Goal: Transaction & Acquisition: Book appointment/travel/reservation

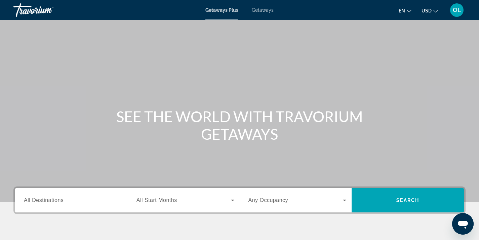
click at [263, 9] on span "Getaways" at bounding box center [263, 9] width 22 height 5
click at [62, 198] on span "All Destinations" at bounding box center [44, 200] width 40 height 6
click at [62, 198] on input "Destination All Destinations" at bounding box center [73, 200] width 98 height 8
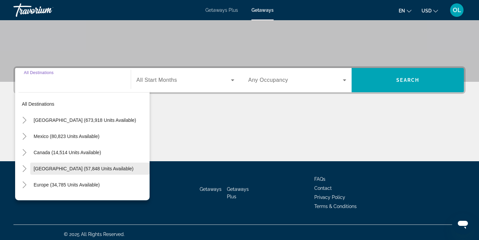
scroll to position [124, 0]
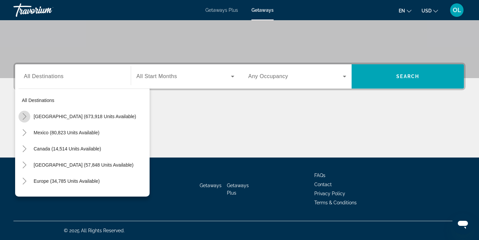
click at [29, 117] on mat-icon "Toggle United States (673,918 units available)" at bounding box center [24, 117] width 12 height 12
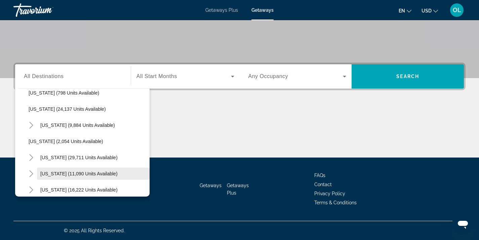
scroll to position [591, 0]
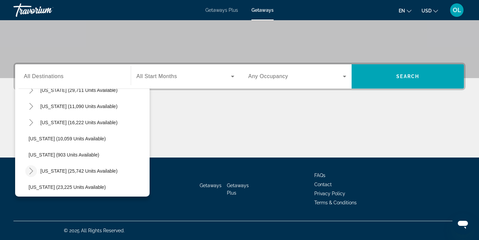
click at [30, 169] on icon "Toggle Virginia (25,742 units available)" at bounding box center [31, 170] width 7 height 7
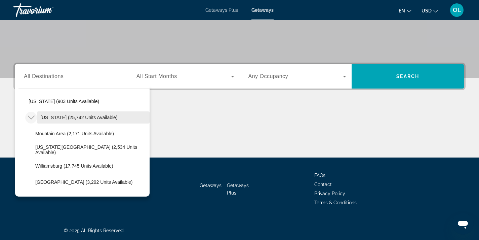
scroll to position [659, 0]
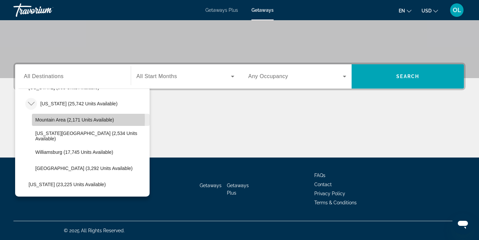
click at [43, 120] on span "Mountain Area (2,171 units available)" at bounding box center [74, 119] width 79 height 5
type input "**********"
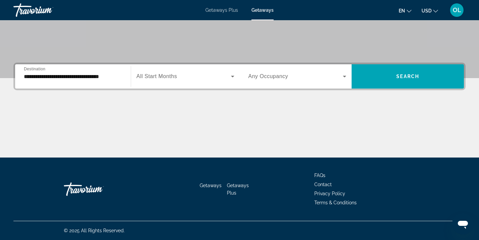
click at [175, 77] on span "All Start Months" at bounding box center [157, 76] width 41 height 6
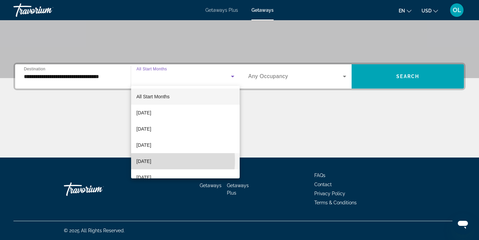
click at [148, 160] on span "[DATE]" at bounding box center [144, 161] width 15 height 8
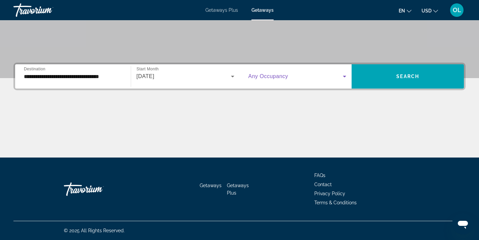
click at [289, 74] on span "Search widget" at bounding box center [296, 76] width 95 height 8
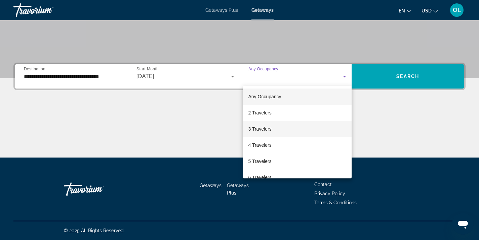
click at [254, 129] on span "3 Travelers" at bounding box center [260, 129] width 23 height 8
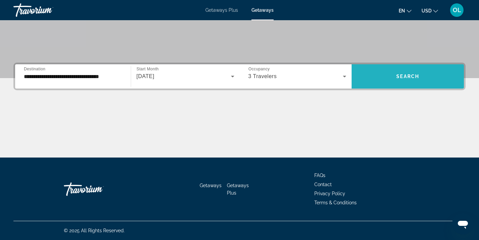
click at [398, 76] on span "Search" at bounding box center [408, 76] width 23 height 5
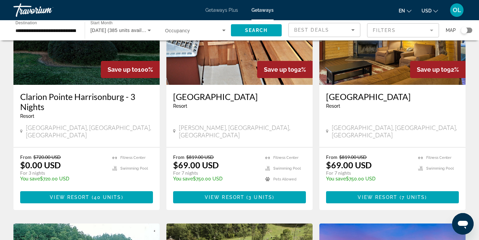
scroll to position [101, 0]
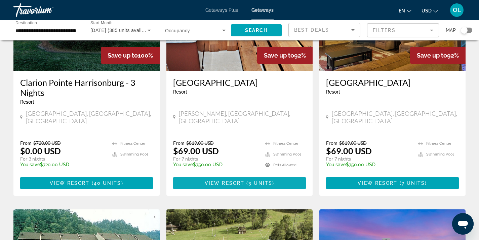
click at [238, 180] on span "View Resort" at bounding box center [225, 182] width 40 height 5
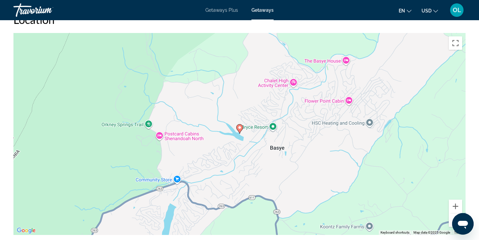
scroll to position [860, 0]
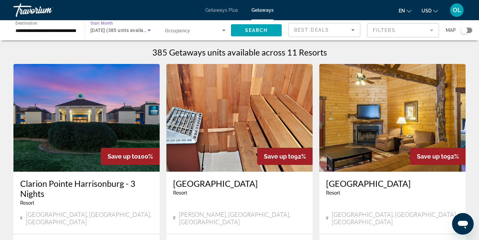
click at [114, 33] on div "December 2025 (385 units available)" at bounding box center [118, 30] width 57 height 8
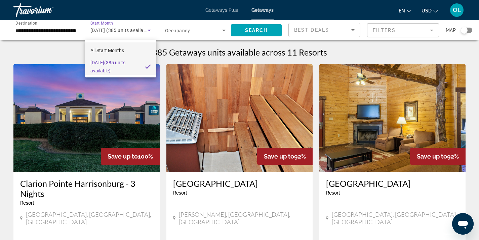
click at [116, 52] on span "All Start Months" at bounding box center [107, 50] width 34 height 5
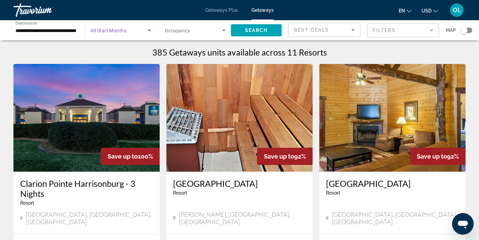
click at [151, 29] on icon "Search widget" at bounding box center [149, 30] width 8 height 8
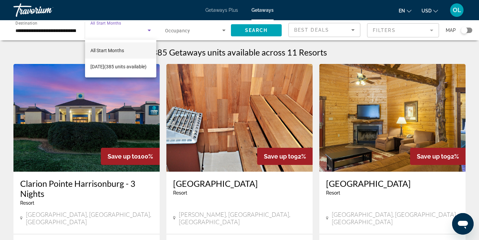
click at [431, 30] on div at bounding box center [239, 120] width 479 height 240
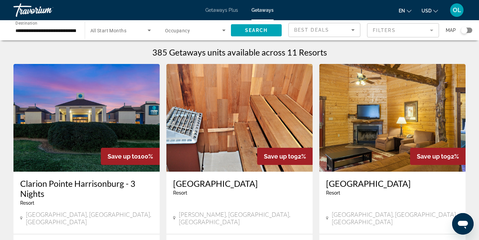
click at [431, 30] on mat-form-field "Filters" at bounding box center [403, 30] width 72 height 14
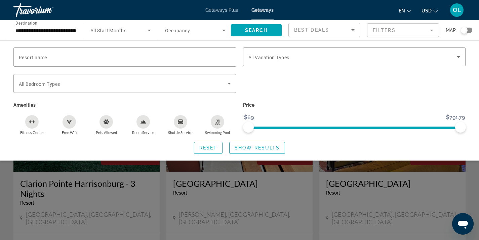
click at [431, 30] on mat-form-field "Filters" at bounding box center [403, 30] width 72 height 14
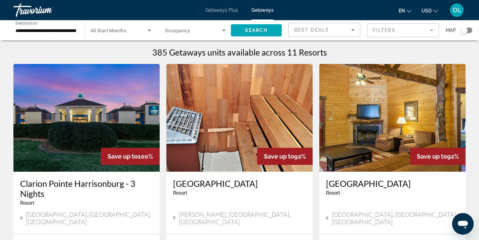
click at [127, 30] on div "Start Month All Start Months" at bounding box center [120, 30] width 61 height 19
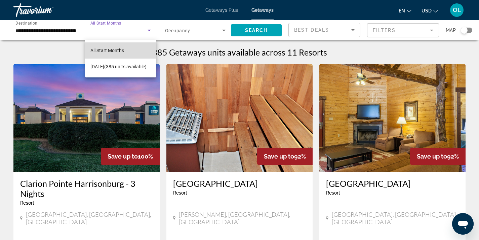
click at [107, 49] on span "All Start Months" at bounding box center [107, 50] width 34 height 5
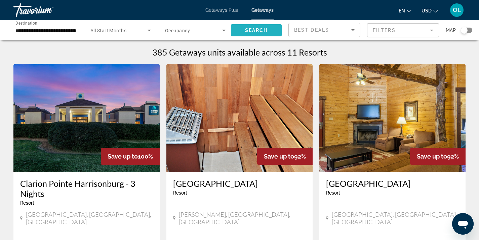
click at [259, 31] on span "Search" at bounding box center [256, 30] width 23 height 5
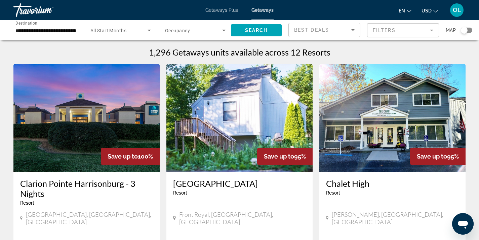
click at [149, 31] on icon "Search widget" at bounding box center [149, 31] width 3 height 2
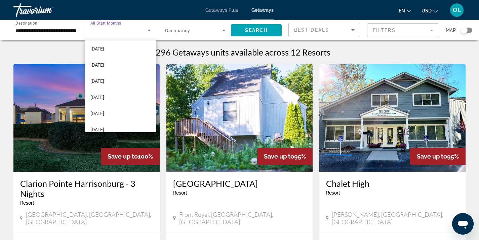
scroll to position [67, 0]
click at [95, 111] on span "April 2026" at bounding box center [97, 112] width 14 height 8
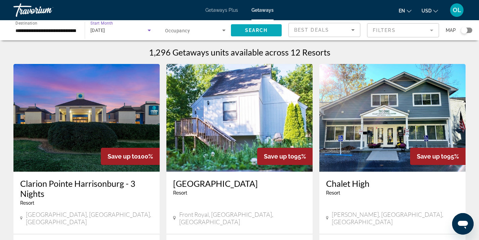
click at [258, 30] on span "Search" at bounding box center [256, 30] width 23 height 5
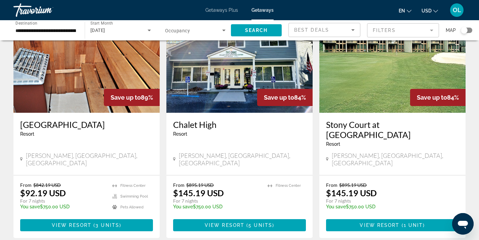
scroll to position [67, 0]
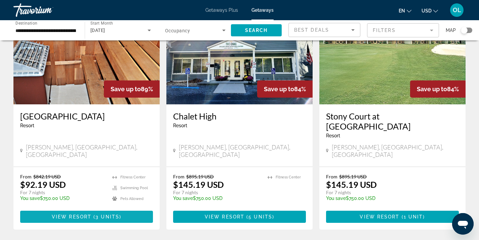
click at [70, 214] on span "View Resort" at bounding box center [72, 216] width 40 height 5
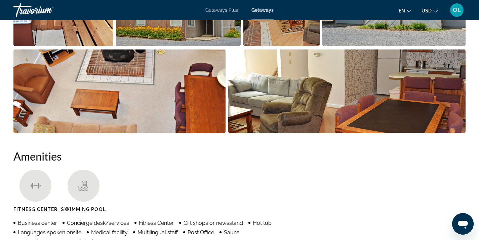
scroll to position [404, 0]
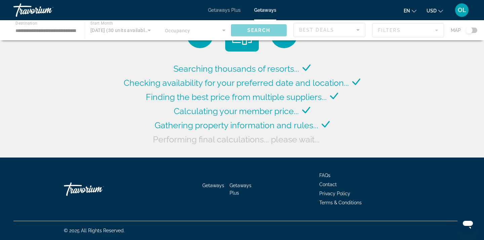
click at [133, 29] on div "Main content" at bounding box center [242, 30] width 484 height 20
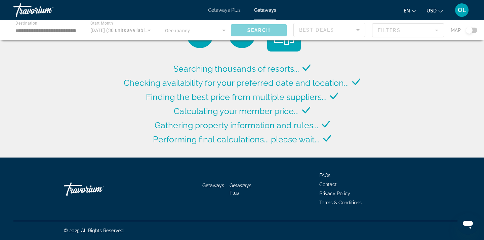
click at [148, 30] on div "Main content" at bounding box center [242, 30] width 484 height 20
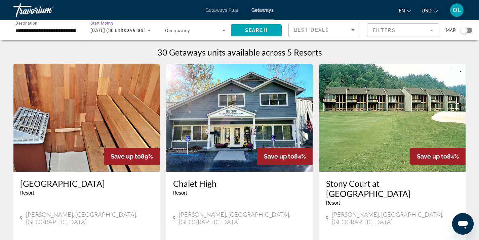
click at [149, 30] on icon "Search widget" at bounding box center [149, 31] width 3 height 2
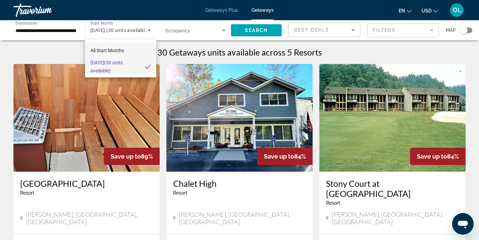
click at [108, 47] on span "All Start Months" at bounding box center [107, 50] width 34 height 8
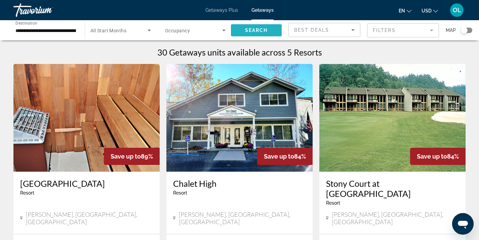
click at [258, 29] on span "Search" at bounding box center [256, 30] width 23 height 5
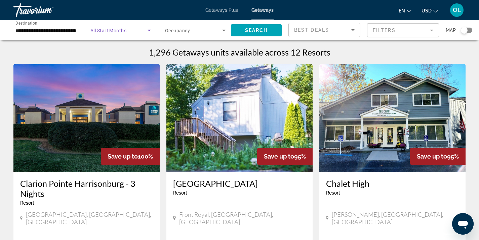
click at [150, 30] on icon "Search widget" at bounding box center [149, 31] width 3 height 2
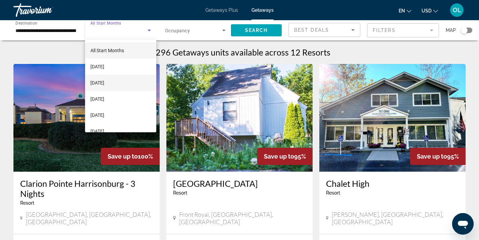
scroll to position [67, 0]
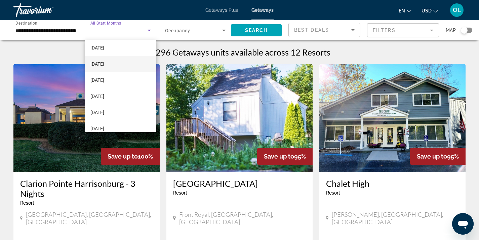
click at [102, 65] on span "January 2026" at bounding box center [97, 64] width 14 height 8
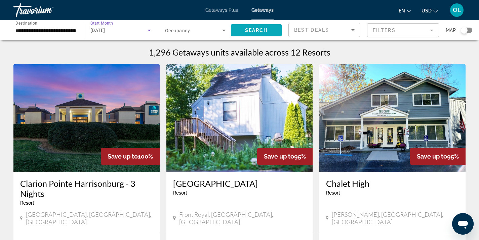
click at [260, 29] on span "Search" at bounding box center [256, 30] width 23 height 5
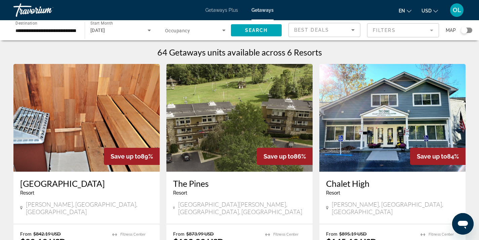
click at [104, 99] on img "Main content" at bounding box center [86, 118] width 146 height 108
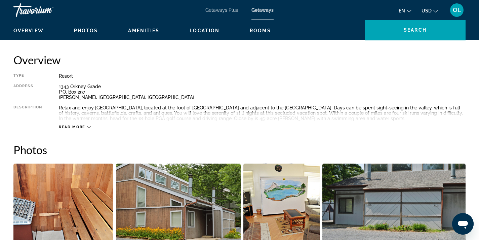
scroll to position [101, 0]
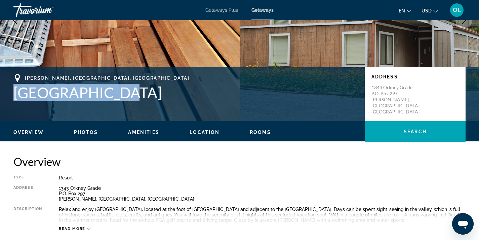
drag, startPoint x: 14, startPoint y: 96, endPoint x: 111, endPoint y: 96, distance: 96.5
click at [111, 96] on h1 "Senedo Springs" at bounding box center [185, 92] width 345 height 17
copy h1 "Senedo Springs"
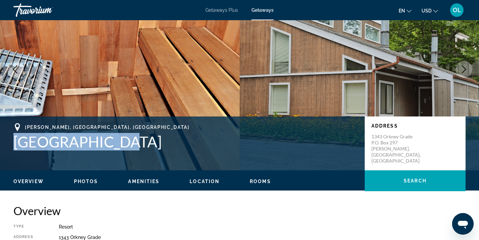
scroll to position [34, 0]
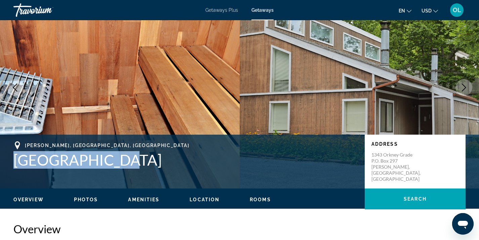
click at [468, 84] on icon "Next image" at bounding box center [464, 87] width 8 height 8
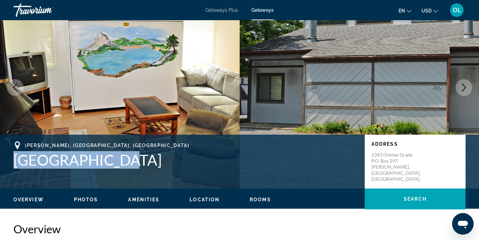
click at [468, 84] on icon "Next image" at bounding box center [464, 87] width 8 height 8
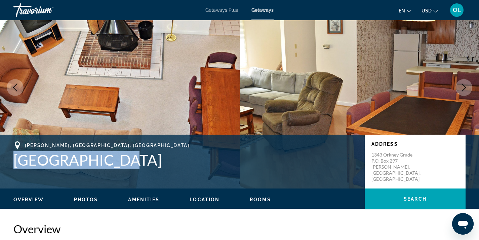
click at [468, 84] on icon "Next image" at bounding box center [464, 87] width 8 height 8
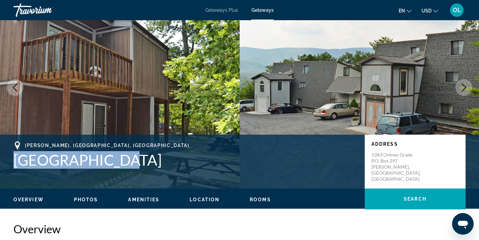
click at [468, 84] on icon "Next image" at bounding box center [464, 87] width 8 height 8
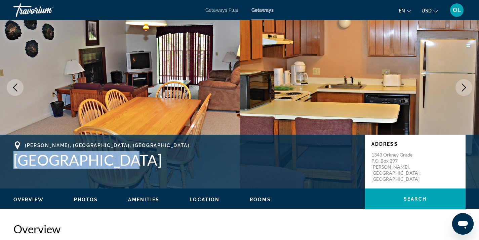
click at [468, 84] on icon "Next image" at bounding box center [464, 87] width 8 height 8
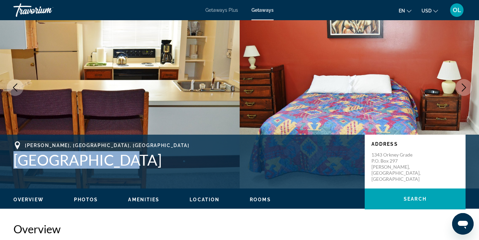
click at [468, 84] on icon "Next image" at bounding box center [464, 87] width 8 height 8
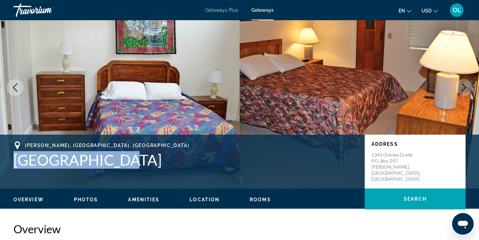
click at [468, 84] on icon "Next image" at bounding box center [464, 87] width 8 height 8
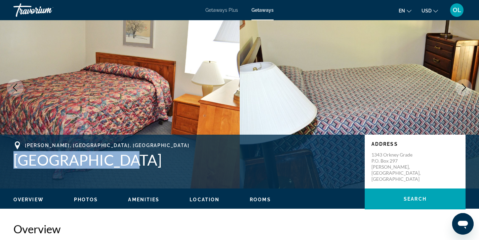
click at [468, 84] on icon "Next image" at bounding box center [464, 87] width 8 height 8
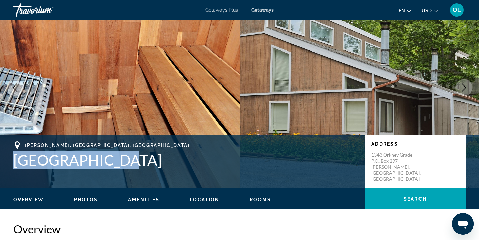
click at [468, 84] on icon "Next image" at bounding box center [464, 87] width 8 height 8
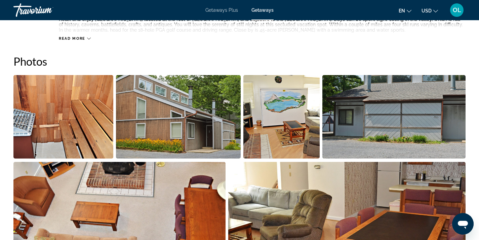
scroll to position [303, 0]
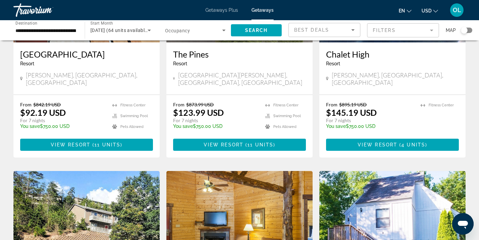
scroll to position [54, 0]
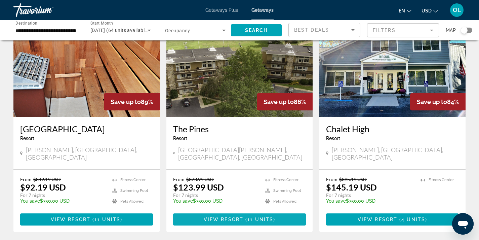
click at [231, 217] on span "View Resort" at bounding box center [224, 219] width 40 height 5
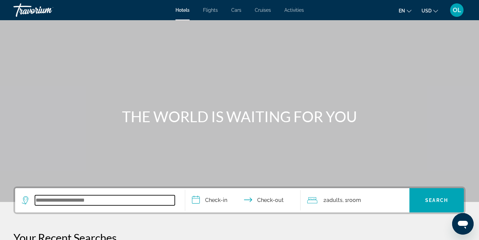
paste input "**********"
type input "**********"
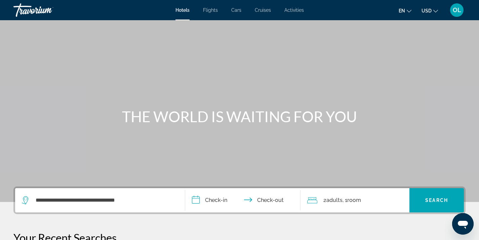
click at [215, 198] on input "**********" at bounding box center [244, 201] width 118 height 26
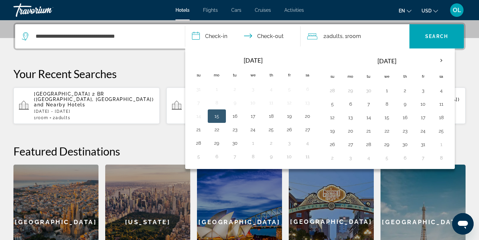
scroll to position [164, 0]
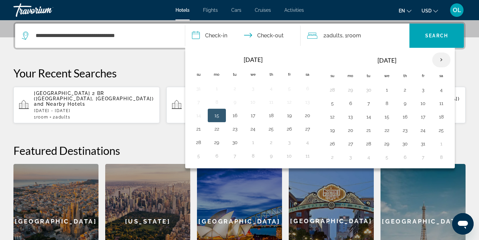
click at [438, 61] on th "Next month" at bounding box center [442, 59] width 18 height 15
click at [439, 60] on th "Next month" at bounding box center [442, 59] width 18 height 15
click at [440, 55] on th "Next month" at bounding box center [442, 59] width 18 height 15
click at [441, 116] on button "17" at bounding box center [441, 116] width 11 height 9
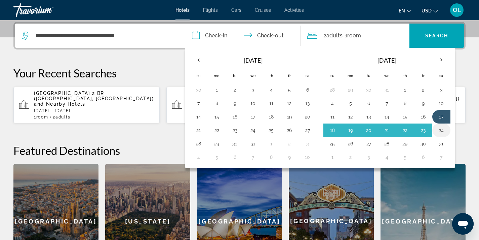
click at [439, 128] on button "24" at bounding box center [441, 129] width 11 height 9
type input "**********"
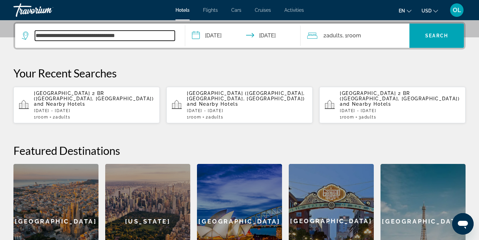
click at [123, 36] on input "**********" at bounding box center [105, 36] width 140 height 10
click at [149, 37] on input "**********" at bounding box center [105, 36] width 140 height 10
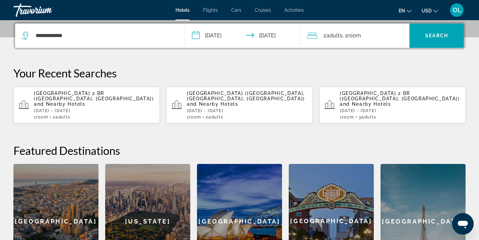
click at [345, 34] on span ", 1 Room rooms" at bounding box center [352, 35] width 18 height 9
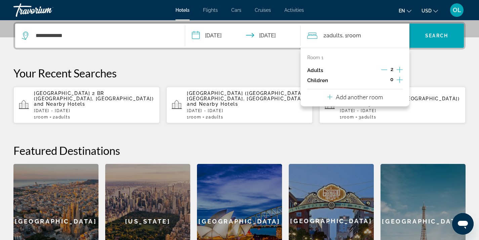
click at [400, 70] on icon "Increment adults" at bounding box center [400, 70] width 6 height 8
click at [430, 31] on span "Search widget" at bounding box center [437, 36] width 54 height 16
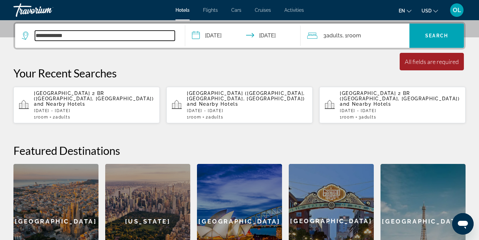
click at [84, 35] on input "**********" at bounding box center [105, 36] width 140 height 10
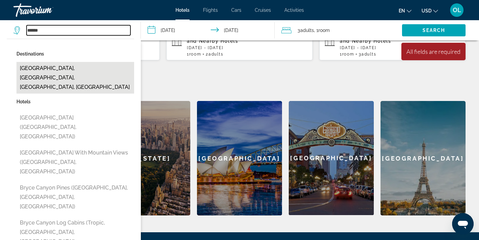
scroll to position [232, 0]
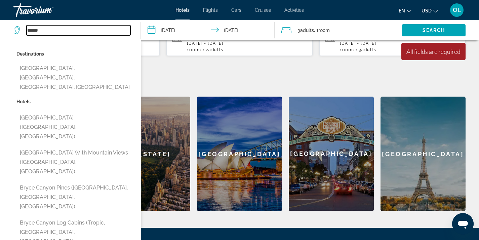
click at [45, 29] on input "*****" at bounding box center [79, 30] width 104 height 10
drag, startPoint x: 45, startPoint y: 29, endPoint x: 7, endPoint y: 29, distance: 38.0
click at [7, 29] on app-destination-search "***** Destinations Bryce Canyon City, Bryce Canyon, UT, United States Hotels Br…" at bounding box center [70, 30] width 141 height 20
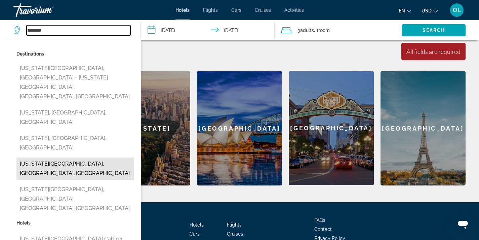
scroll to position [265, 0]
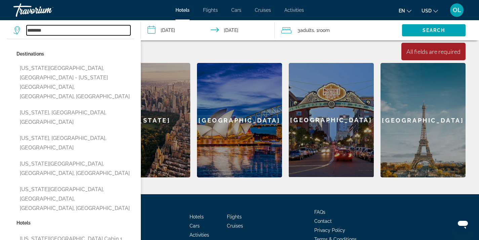
drag, startPoint x: 47, startPoint y: 31, endPoint x: 4, endPoint y: 32, distance: 43.1
click at [4, 32] on app-destination-search "******** Destinations Virginia Beach, Norfolk - Virginia Beach, VA, United Stat…" at bounding box center [70, 30] width 141 height 20
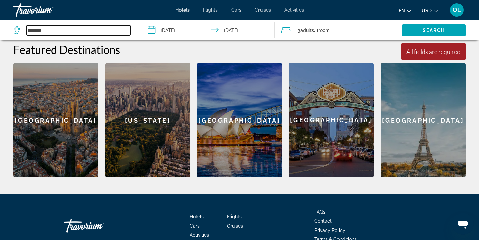
type input "********"
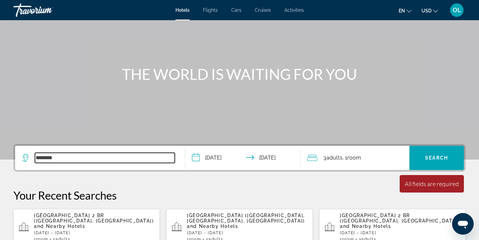
scroll to position [30, 0]
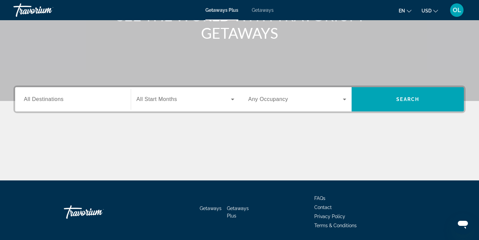
click at [66, 104] on div "Search widget" at bounding box center [73, 99] width 98 height 19
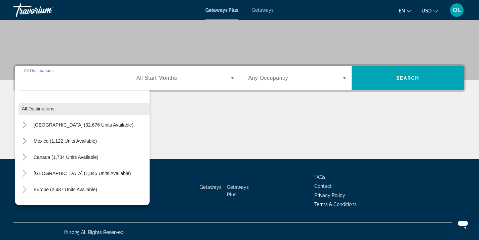
scroll to position [124, 0]
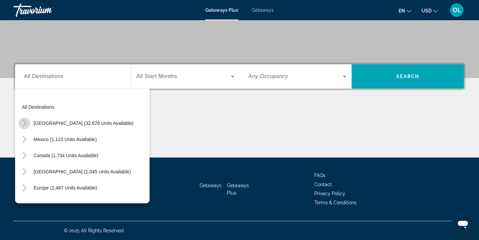
click at [25, 121] on icon "Toggle United States (32,676 units available)" at bounding box center [24, 123] width 7 height 7
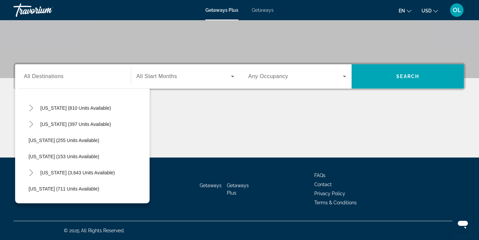
scroll to position [524, 0]
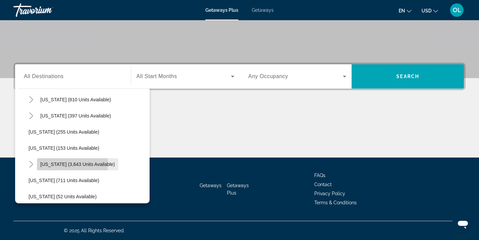
click at [37, 163] on span "Search widget" at bounding box center [77, 164] width 81 height 16
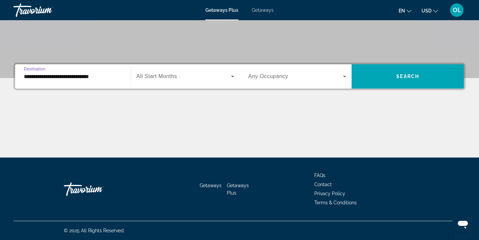
click at [85, 76] on input "**********" at bounding box center [73, 77] width 98 height 8
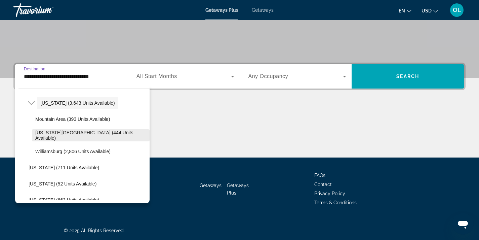
scroll to position [574, 0]
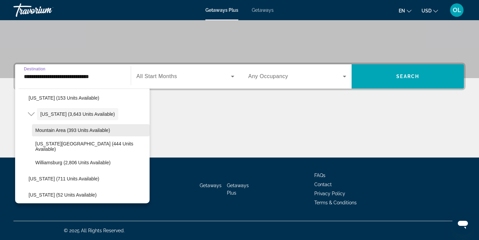
click at [57, 130] on span "Mountain Area (393 units available)" at bounding box center [72, 129] width 75 height 5
type input "**********"
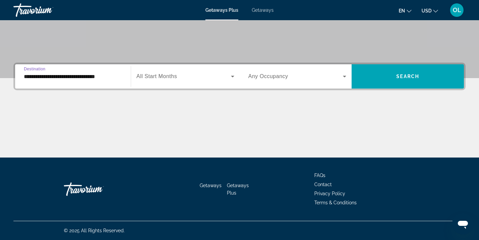
click at [186, 75] on span "Search widget" at bounding box center [184, 76] width 95 height 8
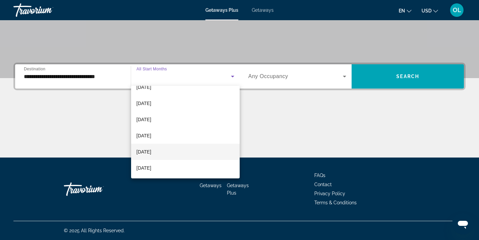
scroll to position [34, 0]
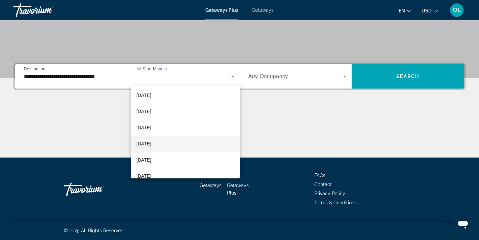
click at [151, 142] on span "[DATE]" at bounding box center [144, 144] width 15 height 8
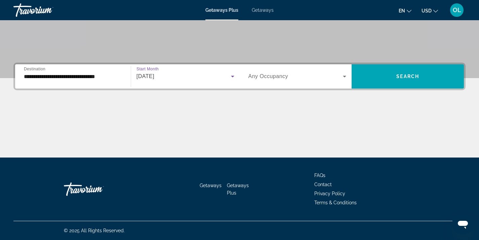
click at [274, 76] on span "Any Occupancy" at bounding box center [269, 76] width 40 height 6
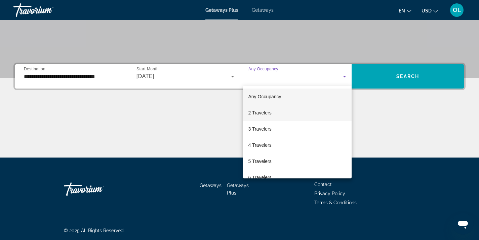
click at [260, 115] on span "2 Travelers" at bounding box center [260, 113] width 23 height 8
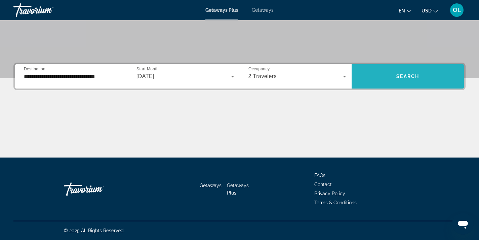
click at [411, 71] on span "Search widget" at bounding box center [408, 76] width 112 height 16
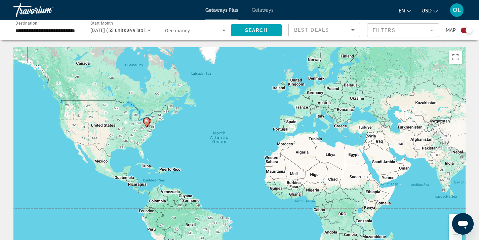
click at [159, 128] on div "To activate drag with keyboard, press Alt + Enter. Once in keyboard drag state,…" at bounding box center [239, 148] width 452 height 202
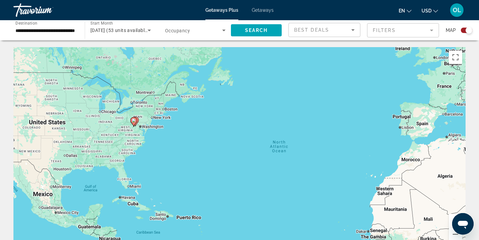
click at [159, 128] on div "To activate drag with keyboard, press Alt + Enter. Once in keyboard drag state,…" at bounding box center [239, 148] width 452 height 202
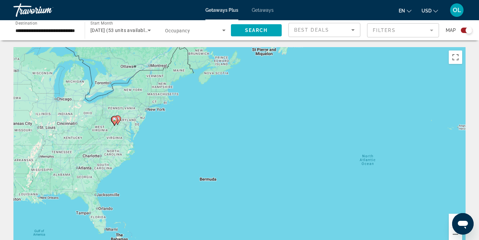
click at [159, 128] on div "To activate drag with keyboard, press Alt + Enter. Once in keyboard drag state,…" at bounding box center [239, 148] width 452 height 202
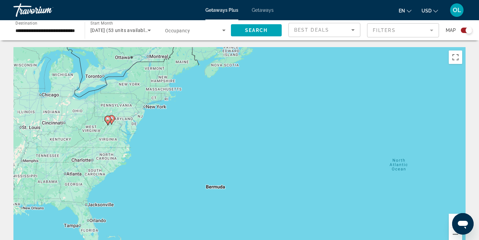
click at [159, 128] on div "To activate drag with keyboard, press Alt + Enter. Once in keyboard drag state,…" at bounding box center [239, 148] width 452 height 202
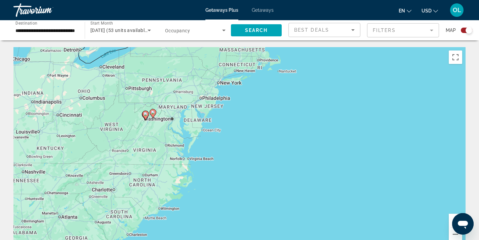
drag, startPoint x: 70, startPoint y: 136, endPoint x: 169, endPoint y: 134, distance: 98.9
click at [169, 134] on div "To activate drag with keyboard, press Alt + Enter. Once in keyboard drag state,…" at bounding box center [239, 148] width 452 height 202
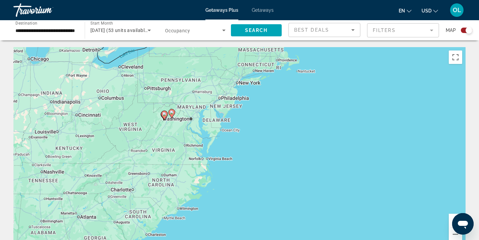
click at [170, 131] on div "To activate drag with keyboard, press Alt + Enter. Once in keyboard drag state,…" at bounding box center [239, 148] width 452 height 202
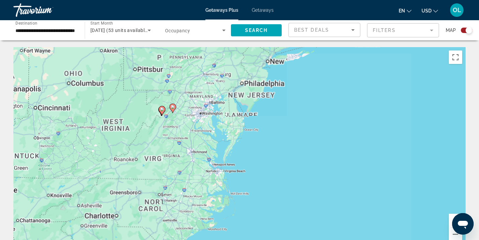
click at [170, 131] on div "To activate drag with keyboard, press Alt + Enter. Once in keyboard drag state,…" at bounding box center [239, 148] width 452 height 202
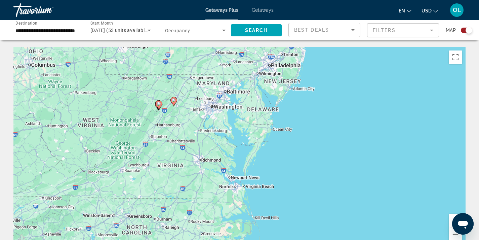
click at [170, 131] on div "To activate drag with keyboard, press Alt + Enter. Once in keyboard drag state,…" at bounding box center [239, 148] width 452 height 202
click at [170, 112] on div "To activate drag with keyboard, press Alt + Enter. Once in keyboard drag state,…" at bounding box center [239, 148] width 452 height 202
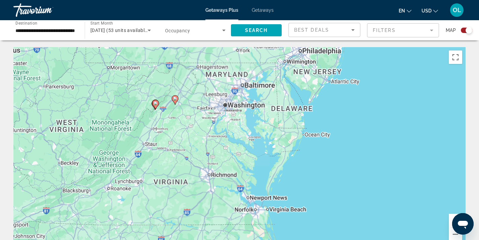
click at [170, 112] on div "To activate drag with keyboard, press Alt + Enter. Once in keyboard drag state,…" at bounding box center [239, 148] width 452 height 202
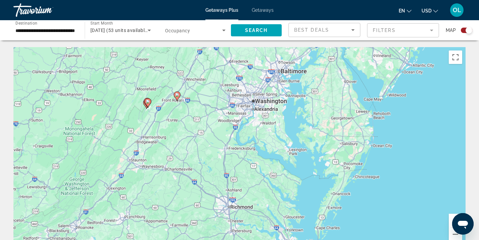
click at [170, 112] on div "To activate drag with keyboard, press Alt + Enter. Once in keyboard drag state,…" at bounding box center [239, 148] width 452 height 202
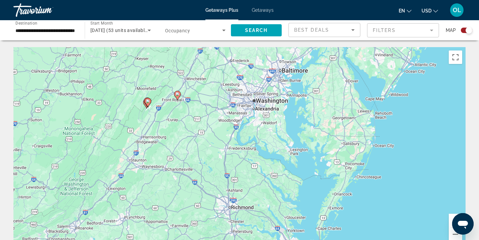
click at [170, 112] on div "To activate drag with keyboard, press Alt + Enter. Once in keyboard drag state,…" at bounding box center [239, 148] width 452 height 202
click at [163, 93] on div "To activate drag with keyboard, press Alt + Enter. Once in keyboard drag state,…" at bounding box center [239, 148] width 452 height 202
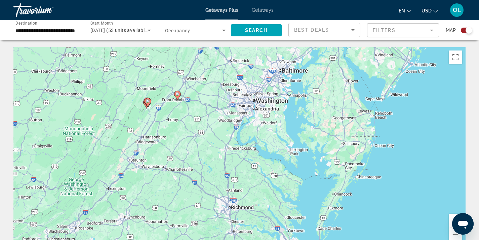
click at [163, 93] on div "To activate drag with keyboard, press Alt + Enter. Once in keyboard drag state,…" at bounding box center [239, 148] width 452 height 202
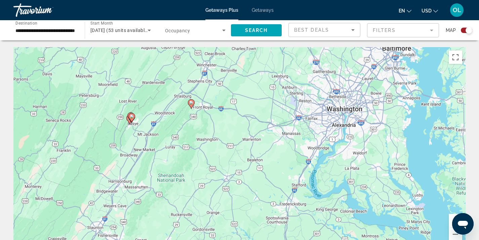
click at [163, 93] on div "To activate drag with keyboard, press Alt + Enter. Once in keyboard drag state,…" at bounding box center [239, 148] width 452 height 202
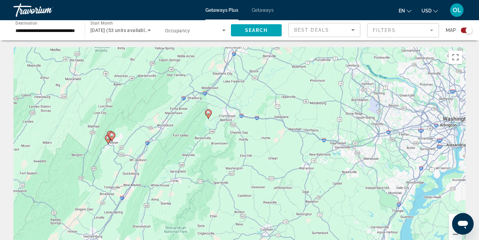
click at [163, 93] on div "To activate drag with keyboard, press Alt + Enter. Once in keyboard drag state,…" at bounding box center [239, 148] width 452 height 202
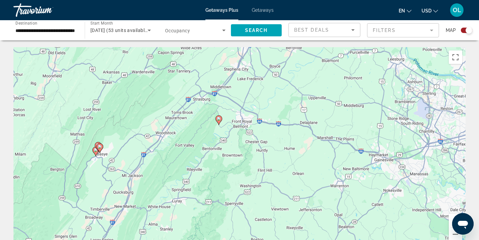
click at [100, 145] on image "Main content" at bounding box center [100, 147] width 4 height 4
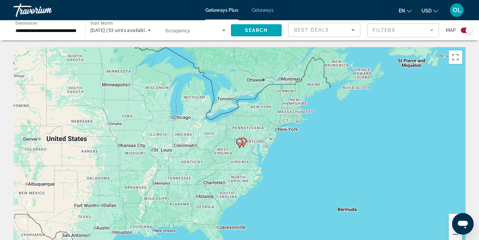
click at [239, 142] on image "Main content" at bounding box center [240, 142] width 4 height 4
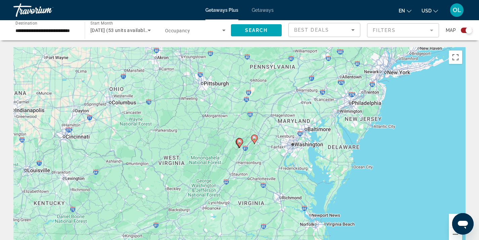
click at [239, 141] on image "Main content" at bounding box center [240, 142] width 4 height 4
type input "**********"
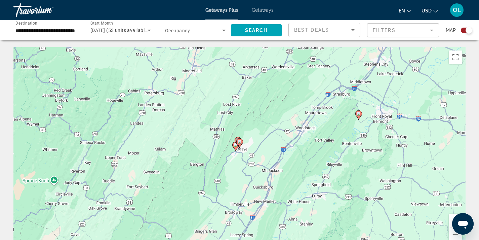
click at [239, 141] on image "Main content" at bounding box center [240, 142] width 4 height 4
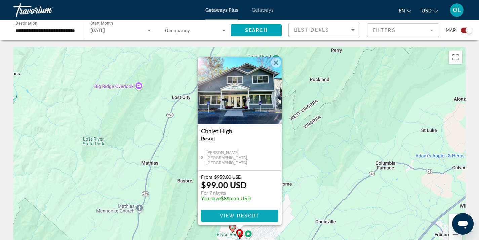
click at [234, 213] on span "View Resort" at bounding box center [240, 215] width 40 height 5
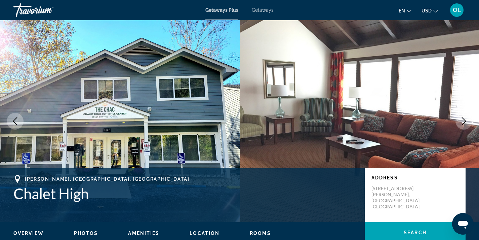
click at [465, 122] on icon "Next image" at bounding box center [464, 121] width 4 height 8
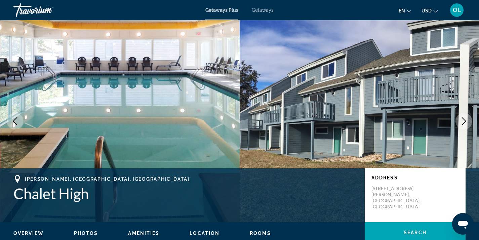
click at [465, 122] on icon "Next image" at bounding box center [464, 121] width 4 height 8
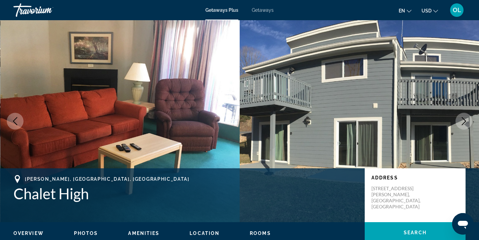
click at [465, 120] on icon "Next image" at bounding box center [464, 121] width 4 height 8
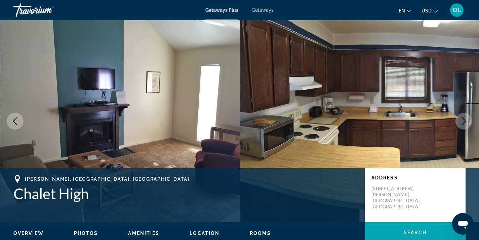
click at [465, 120] on icon "Next image" at bounding box center [464, 121] width 4 height 8
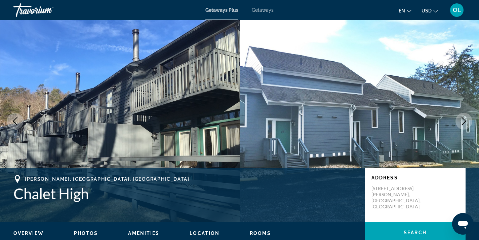
click at [465, 120] on icon "Next image" at bounding box center [464, 121] width 4 height 8
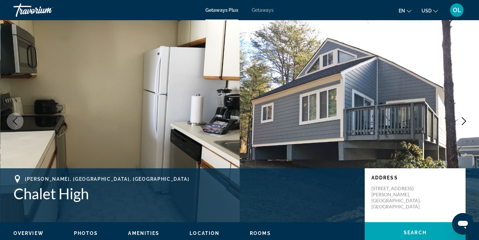
click at [465, 120] on icon "Next image" at bounding box center [464, 121] width 4 height 8
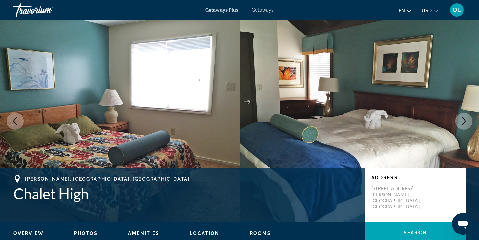
click at [465, 120] on icon "Next image" at bounding box center [464, 121] width 4 height 8
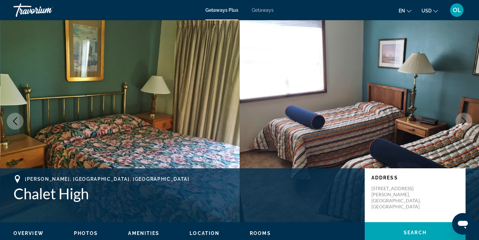
click at [465, 120] on icon "Next image" at bounding box center [464, 121] width 4 height 8
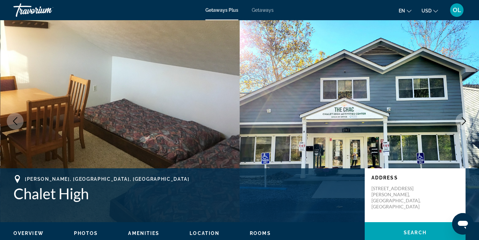
click at [465, 120] on icon "Next image" at bounding box center [464, 121] width 4 height 8
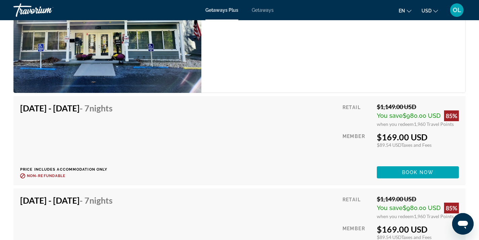
scroll to position [1622, 0]
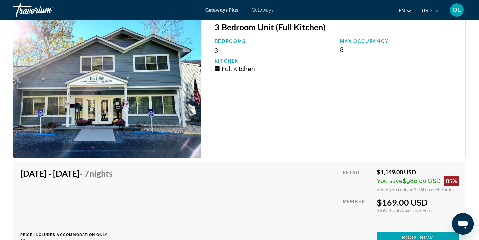
click at [264, 8] on span "Getaways" at bounding box center [263, 9] width 22 height 5
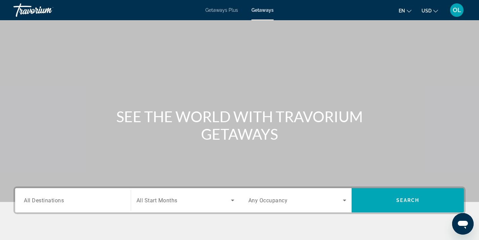
click at [234, 8] on span "Getaways Plus" at bounding box center [221, 9] width 33 height 5
click at [266, 12] on span "Getaways" at bounding box center [263, 9] width 22 height 5
click at [60, 202] on span "All Destinations" at bounding box center [44, 200] width 40 height 6
click at [60, 202] on input "Destination All Destinations" at bounding box center [73, 200] width 98 height 8
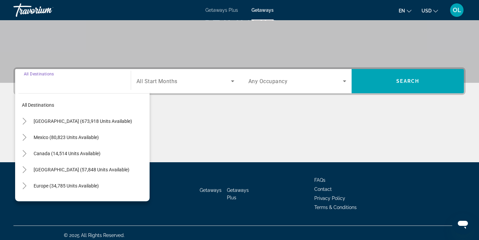
scroll to position [124, 0]
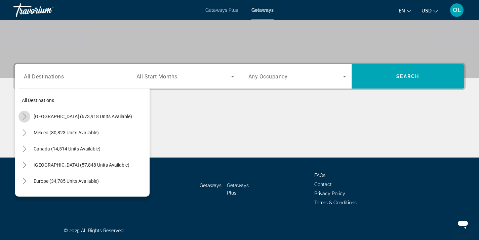
click at [26, 115] on icon "Toggle United States (673,918 units available)" at bounding box center [24, 116] width 7 height 7
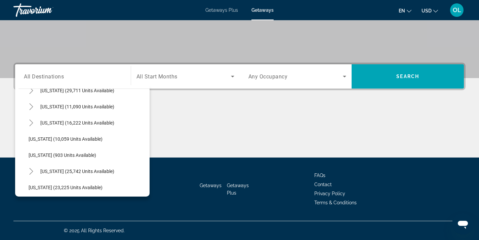
scroll to position [591, 0]
click at [31, 169] on icon "Toggle Virginia (25,742 units available)" at bounding box center [31, 170] width 7 height 7
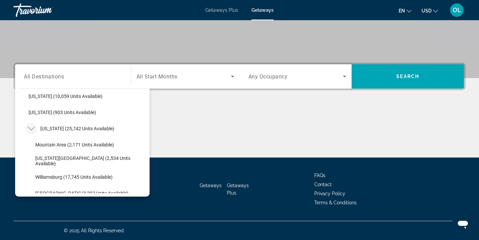
scroll to position [659, 0]
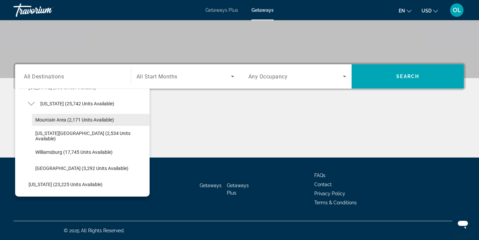
click at [55, 121] on span "Mountain Area (2,171 units available)" at bounding box center [74, 119] width 79 height 5
type input "**********"
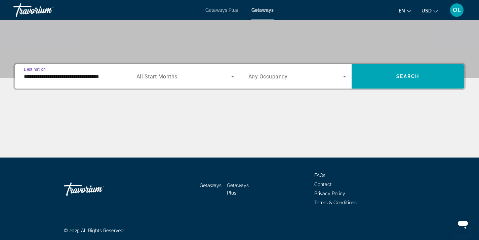
click at [163, 79] on span "All Start Months" at bounding box center [157, 76] width 41 height 6
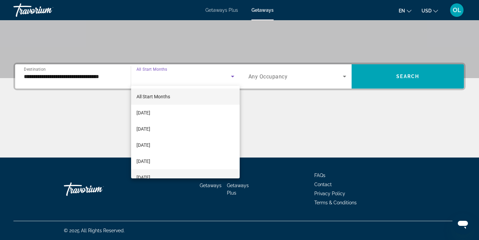
click at [144, 175] on span "January 2026" at bounding box center [144, 177] width 14 height 8
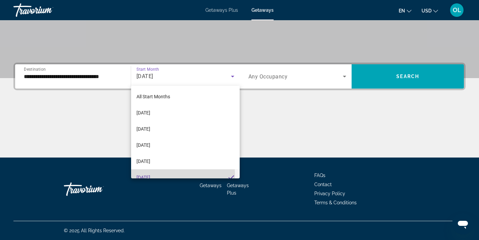
scroll to position [0, 0]
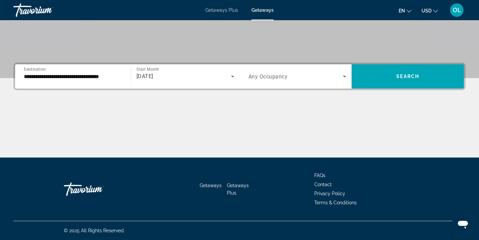
click at [277, 72] on div "Search widget" at bounding box center [298, 76] width 98 height 19
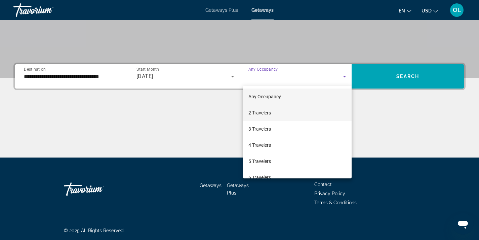
click at [262, 111] on span "2 Travelers" at bounding box center [260, 113] width 23 height 8
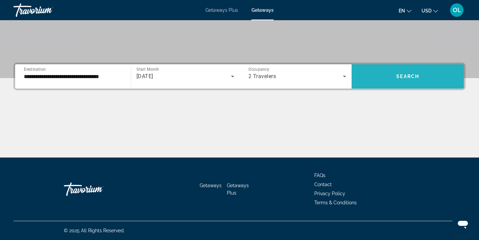
click at [406, 76] on span "Search" at bounding box center [408, 76] width 23 height 5
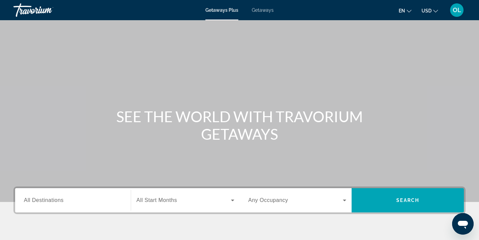
click at [264, 10] on span "Getaways" at bounding box center [263, 9] width 22 height 5
click at [34, 198] on span "All Destinations" at bounding box center [44, 200] width 40 height 6
click at [34, 198] on input "Destination All Destinations" at bounding box center [73, 200] width 98 height 8
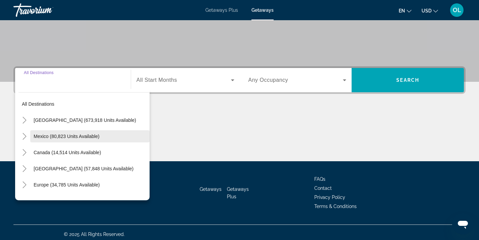
scroll to position [124, 0]
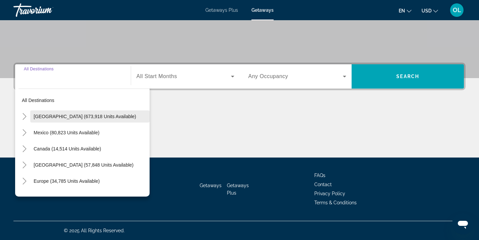
click at [40, 116] on span "[GEOGRAPHIC_DATA] (673,918 units available)" at bounding box center [85, 116] width 103 height 5
type input "**********"
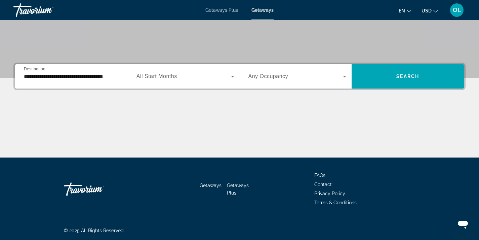
click at [172, 74] on span "All Start Months" at bounding box center [157, 76] width 41 height 6
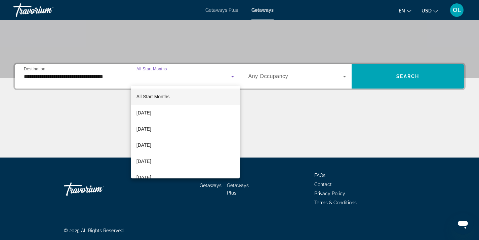
click at [171, 74] on div at bounding box center [239, 120] width 479 height 240
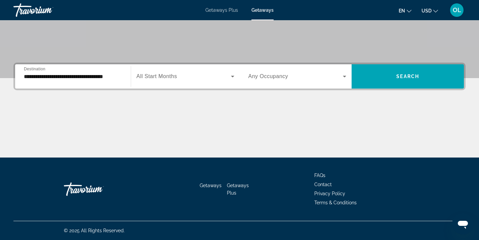
click at [273, 75] on span "Any Occupancy" at bounding box center [269, 76] width 40 height 6
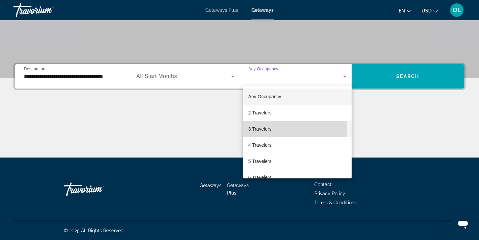
click at [261, 127] on span "3 Travelers" at bounding box center [260, 129] width 23 height 8
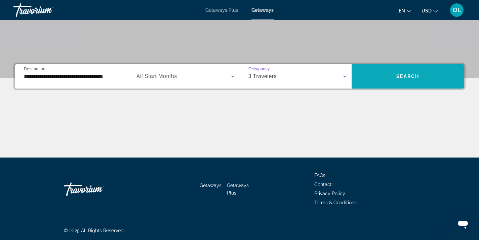
click at [413, 71] on span "Search widget" at bounding box center [408, 76] width 112 height 16
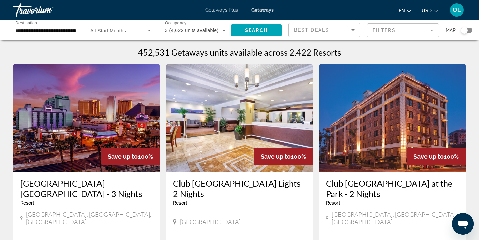
click at [428, 30] on mat-form-field "Filters" at bounding box center [403, 30] width 72 height 14
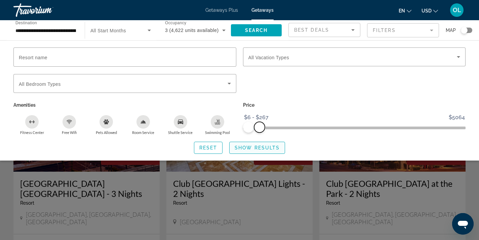
drag, startPoint x: 459, startPoint y: 125, endPoint x: 259, endPoint y: 141, distance: 200.4
click at [259, 141] on div "Resort name Vacation Types All Vacation Types Bedroom Types All Bedroom Types A…" at bounding box center [239, 100] width 479 height 106
click at [243, 148] on span "Show Results" at bounding box center [257, 147] width 45 height 5
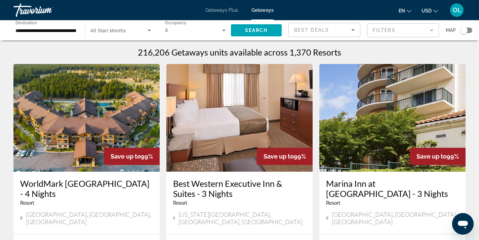
click at [63, 186] on h3 "WorldMark [GEOGRAPHIC_DATA] - 4 Nights" at bounding box center [86, 188] width 133 height 20
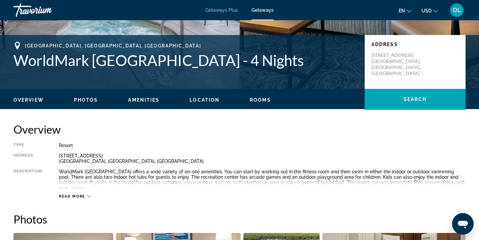
scroll to position [135, 0]
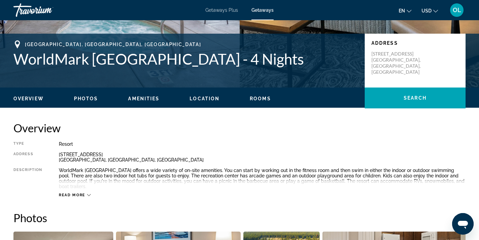
click at [210, 98] on span "Location" at bounding box center [205, 98] width 30 height 5
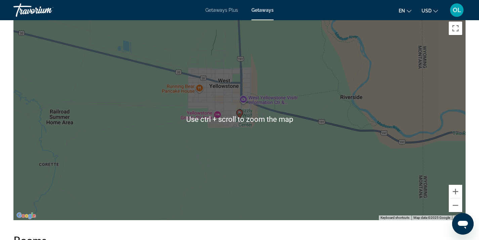
scroll to position [1031, 0]
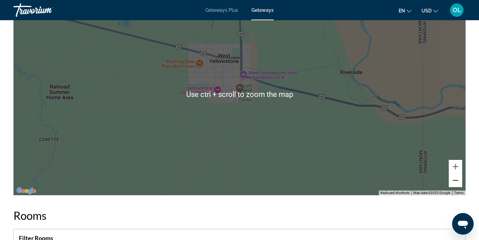
click at [460, 182] on button "Zoom out" at bounding box center [455, 180] width 13 height 13
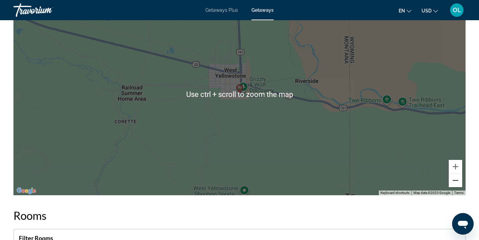
click at [460, 182] on button "Zoom out" at bounding box center [455, 180] width 13 height 13
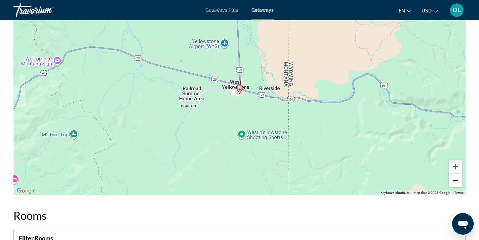
click at [460, 182] on button "Zoom out" at bounding box center [455, 180] width 13 height 13
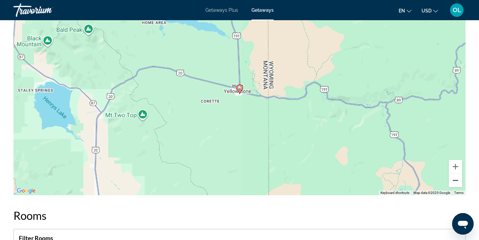
click at [460, 182] on button "Zoom out" at bounding box center [455, 180] width 13 height 13
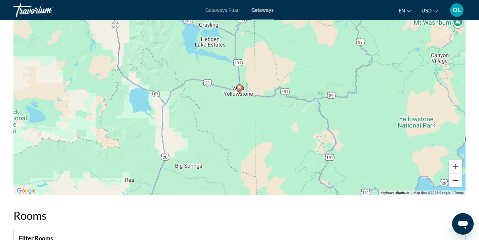
click at [460, 182] on button "Zoom out" at bounding box center [455, 180] width 13 height 13
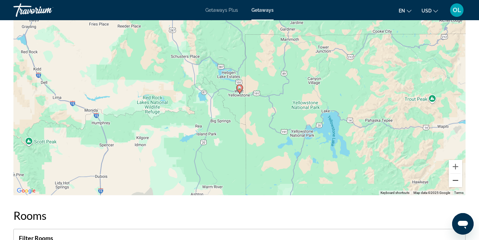
click at [460, 182] on button "Zoom out" at bounding box center [455, 180] width 13 height 13
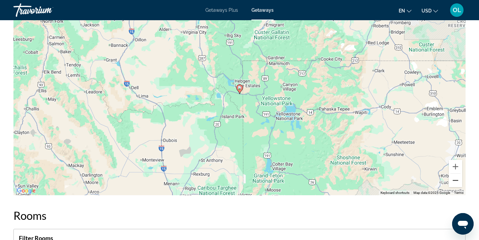
click at [460, 182] on button "Zoom out" at bounding box center [455, 180] width 13 height 13
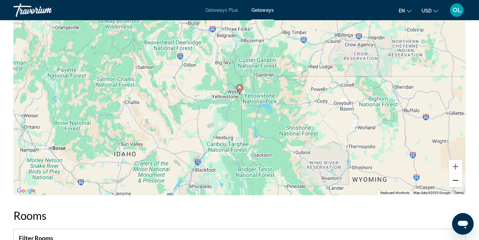
click at [460, 182] on button "Zoom out" at bounding box center [455, 180] width 13 height 13
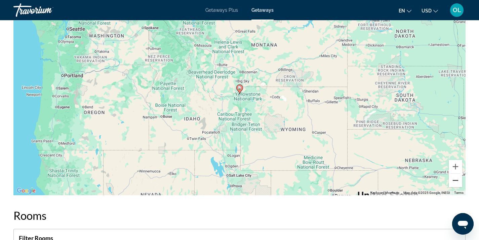
click at [459, 182] on button "Zoom out" at bounding box center [455, 180] width 13 height 13
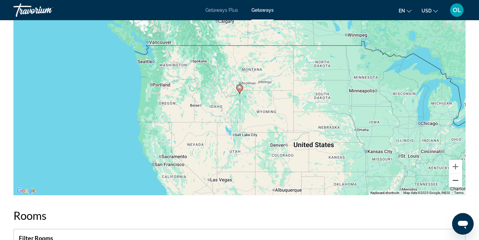
click at [459, 182] on button "Zoom out" at bounding box center [455, 180] width 13 height 13
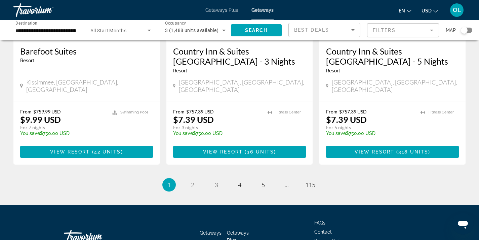
scroll to position [889, 0]
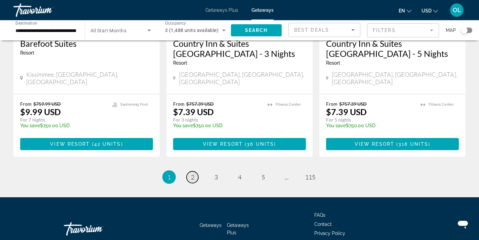
click at [192, 173] on span "2" at bounding box center [192, 176] width 3 height 7
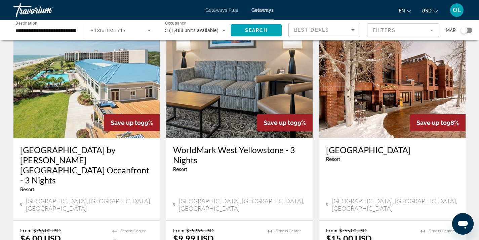
scroll to position [67, 0]
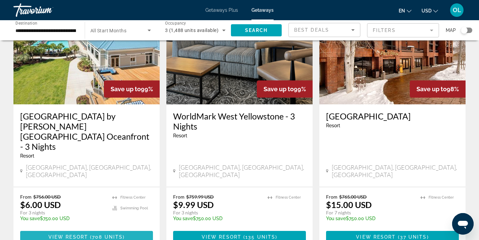
click at [77, 234] on span "View Resort" at bounding box center [68, 236] width 40 height 5
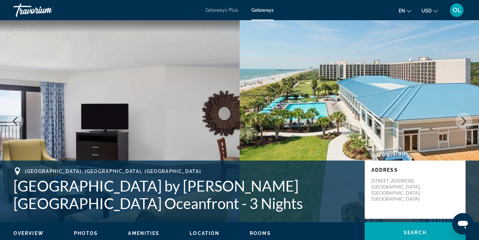
scroll to position [67, 0]
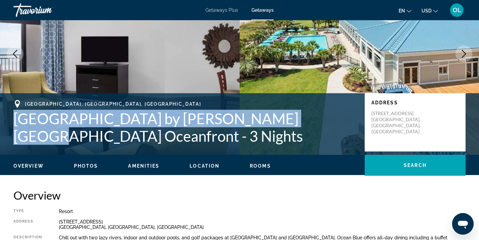
drag, startPoint x: 15, startPoint y: 120, endPoint x: 295, endPoint y: 120, distance: 279.1
click at [295, 120] on h1 "DoubleTree Resort by Hilton Myrtle Beach Oceanfront - 3 Nights" at bounding box center [185, 127] width 345 height 35
copy h1 "DoubleTree Resort by Hilton Myrtle Beach"
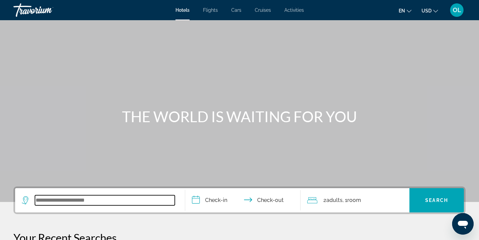
paste input "**********"
type input "**********"
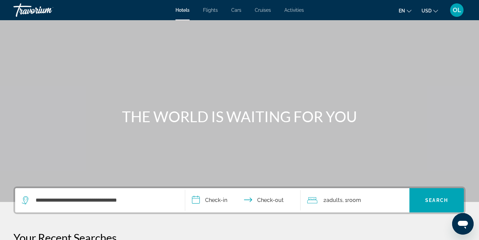
click at [199, 200] on input "**********" at bounding box center [244, 201] width 118 height 26
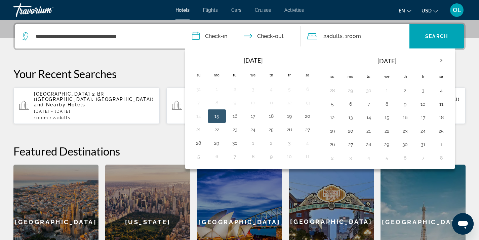
scroll to position [164, 0]
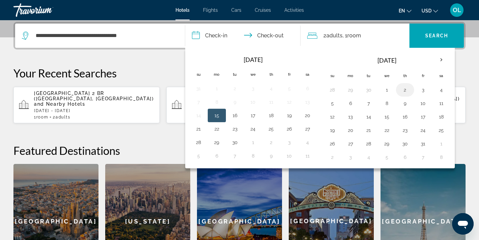
click at [406, 90] on button "2" at bounding box center [405, 89] width 11 height 9
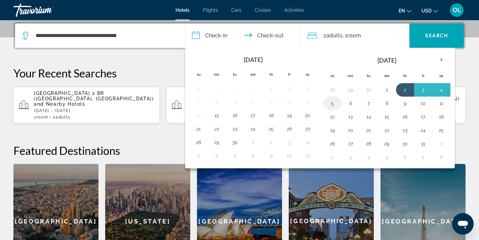
click at [331, 106] on button "5" at bounding box center [332, 103] width 11 height 9
type input "**********"
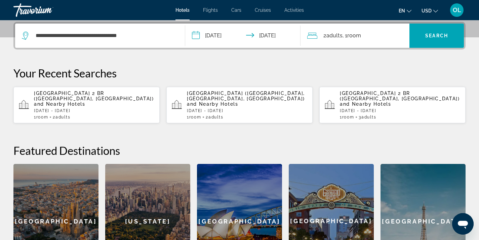
click at [332, 43] on div "2 Adult Adults , 1 Room rooms" at bounding box center [358, 36] width 102 height 24
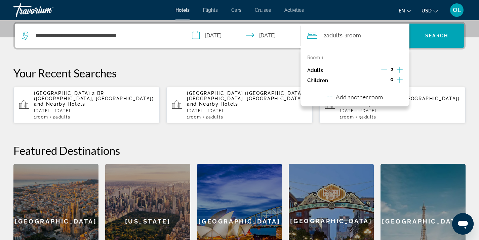
click at [400, 69] on icon "Increment adults" at bounding box center [400, 70] width 6 height 8
click at [425, 36] on span "Search widget" at bounding box center [437, 36] width 54 height 16
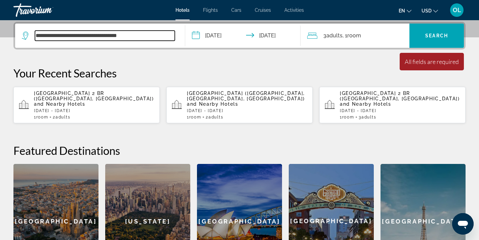
click at [147, 35] on input "**********" at bounding box center [105, 36] width 140 height 10
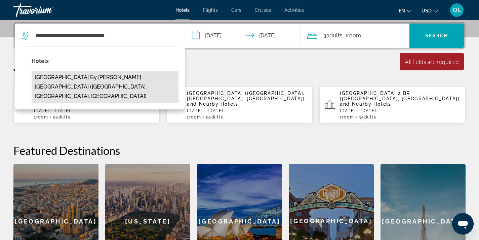
click at [107, 79] on button "[GEOGRAPHIC_DATA] by [PERSON_NAME][GEOGRAPHIC_DATA] ([GEOGRAPHIC_DATA], [GEOGRA…" at bounding box center [105, 87] width 147 height 32
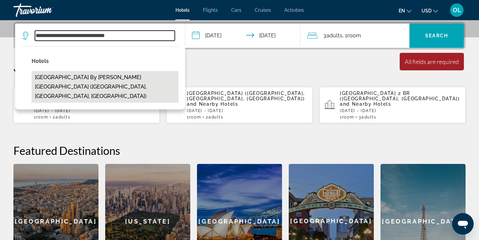
type input "**********"
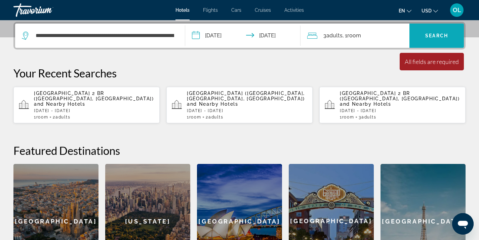
click at [443, 36] on span "Search" at bounding box center [436, 35] width 23 height 5
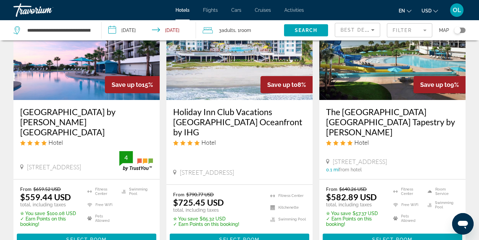
scroll to position [101, 0]
